Goal: Task Accomplishment & Management: Manage account settings

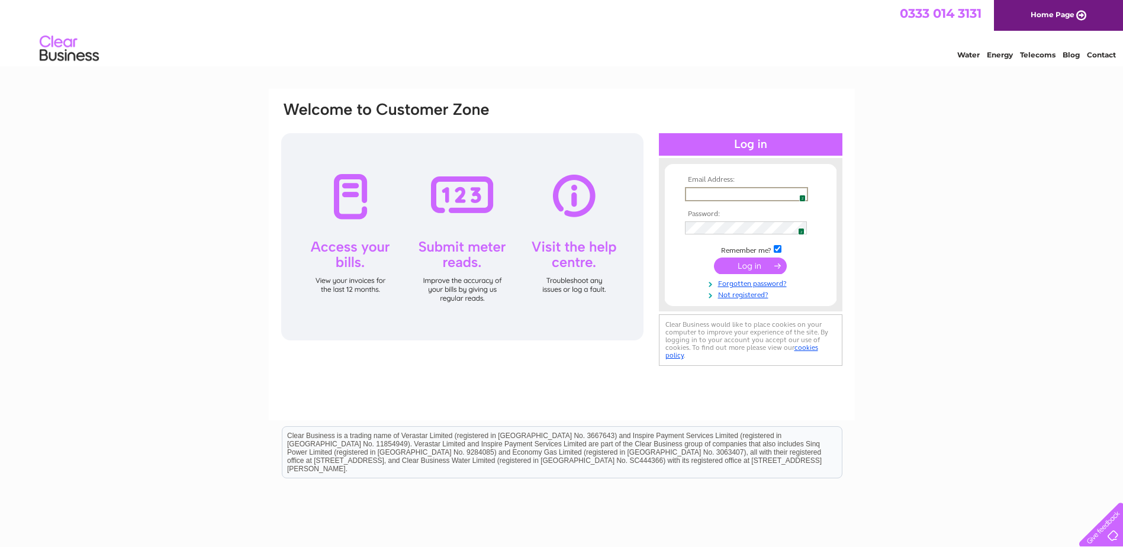
type input "[EMAIL_ADDRESS][DOMAIN_NAME][PERSON_NAME]"
click at [801, 194] on img at bounding box center [799, 194] width 9 height 9
click at [754, 267] on input "submit" at bounding box center [750, 264] width 73 height 17
click at [801, 192] on img at bounding box center [799, 194] width 9 height 9
drag, startPoint x: 699, startPoint y: 194, endPoint x: 651, endPoint y: 193, distance: 48.0
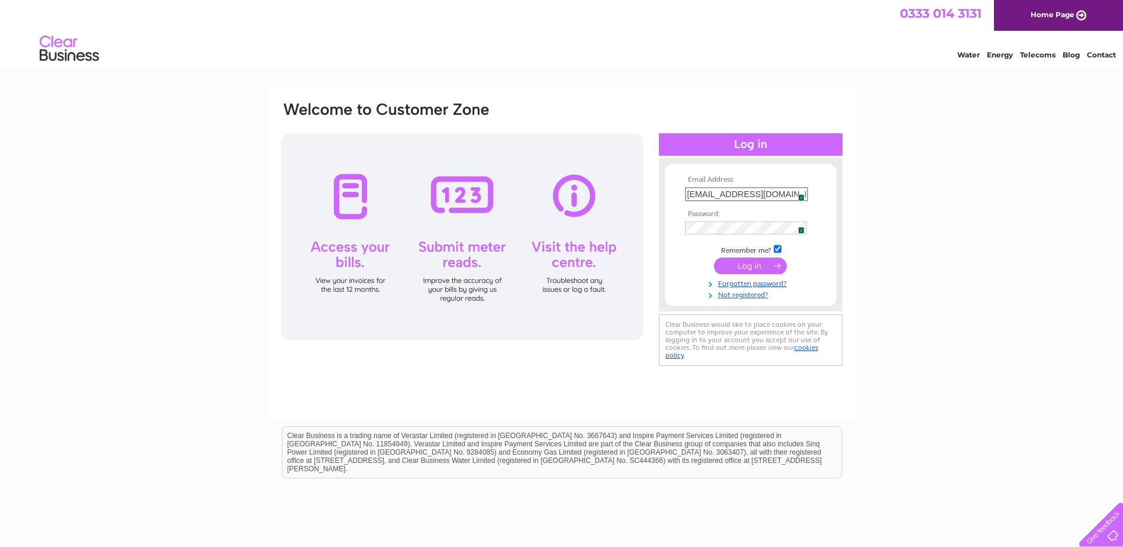
click at [651, 193] on div "Email Address: info@ibi.scot 2 Password: 2" at bounding box center [562, 235] width 564 height 268
type input "pauline@ibi.scot"
click at [714, 258] on input "submit" at bounding box center [750, 266] width 73 height 17
